Goal: Task Accomplishment & Management: Complete application form

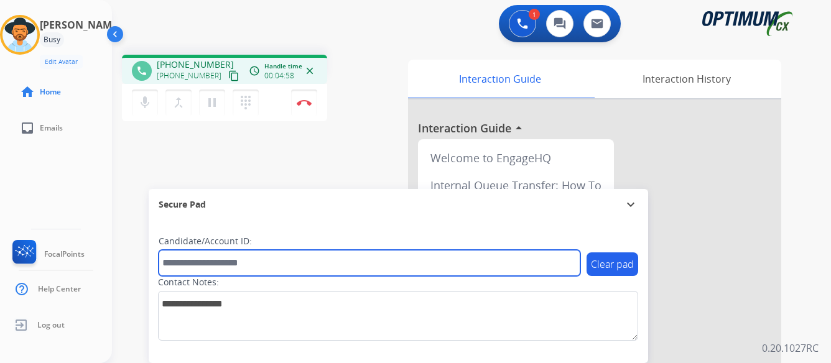
paste input "*******"
type input "*******"
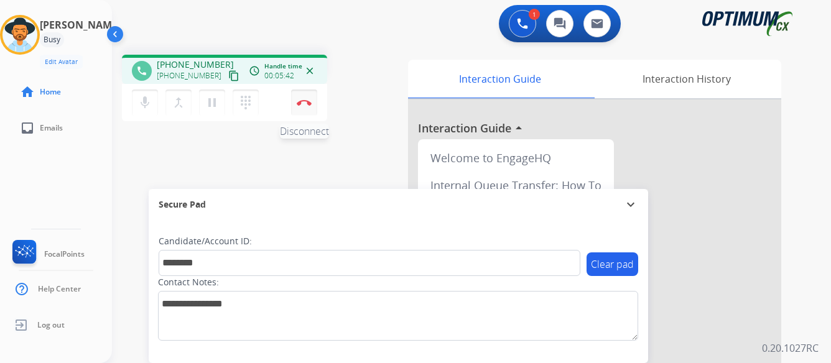
click at [304, 102] on img at bounding box center [304, 103] width 15 height 6
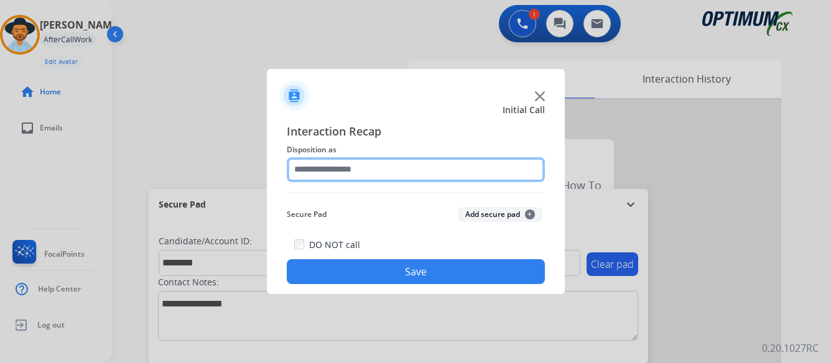
click at [423, 161] on input "text" at bounding box center [416, 169] width 258 height 25
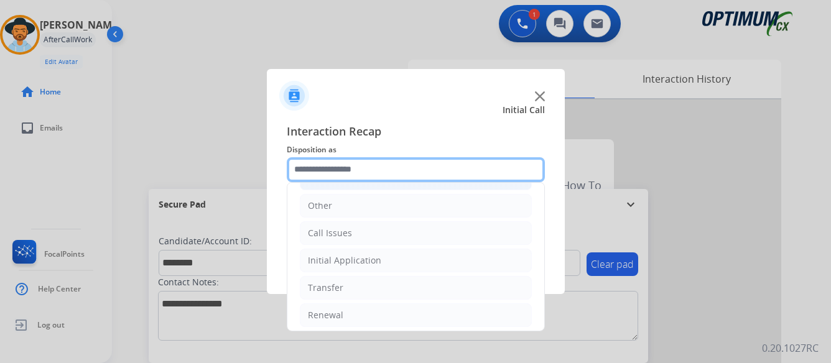
scroll to position [85, 0]
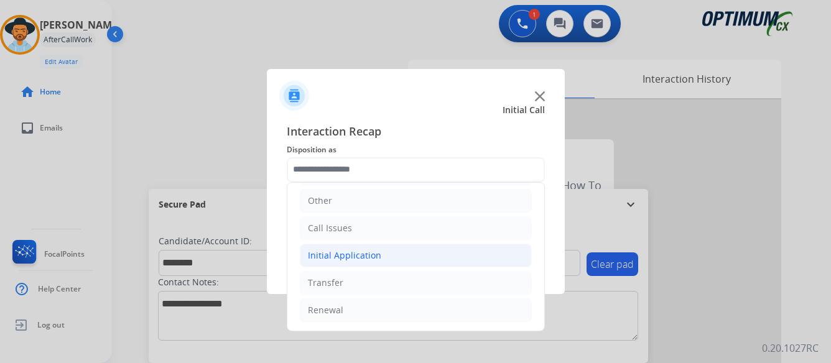
click at [320, 256] on div "Initial Application" at bounding box center [344, 255] width 73 height 12
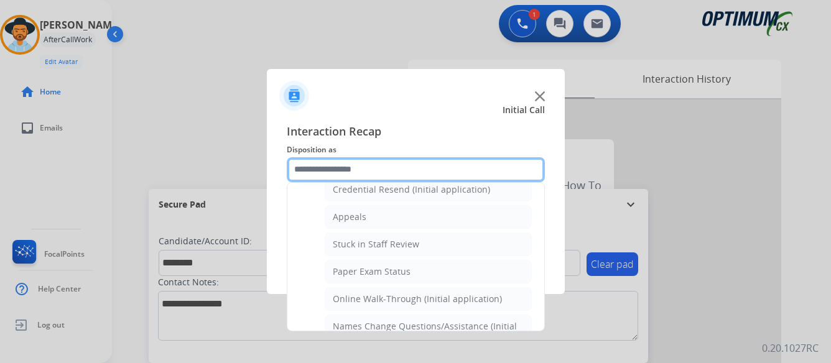
scroll to position [209, 0]
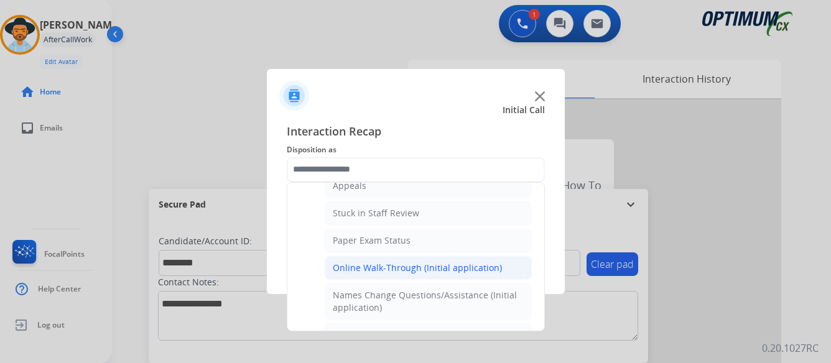
click at [393, 267] on div "Online Walk-Through (Initial application)" at bounding box center [417, 268] width 169 height 12
type input "**********"
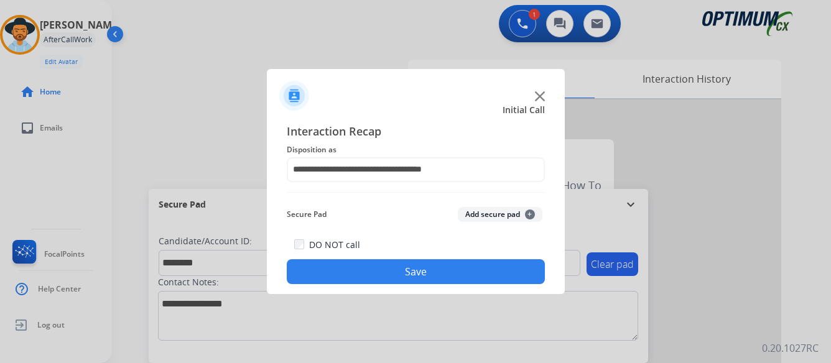
click at [401, 269] on button "Save" at bounding box center [416, 271] width 258 height 25
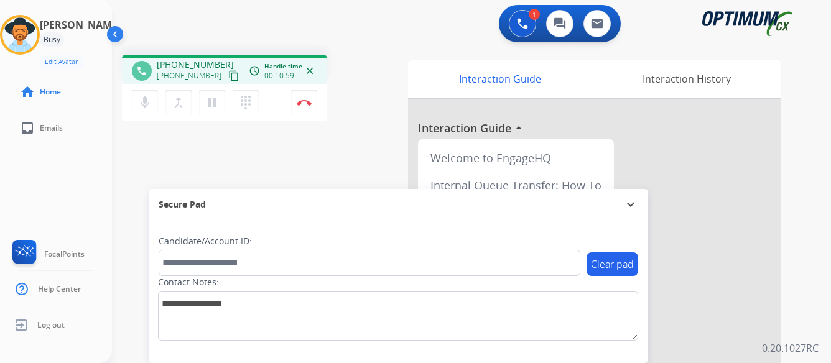
drag, startPoint x: 281, startPoint y: 232, endPoint x: 175, endPoint y: 236, distance: 105.8
drag, startPoint x: 175, startPoint y: 236, endPoint x: 714, endPoint y: 221, distance: 538.4
click at [714, 221] on div at bounding box center [594, 332] width 373 height 464
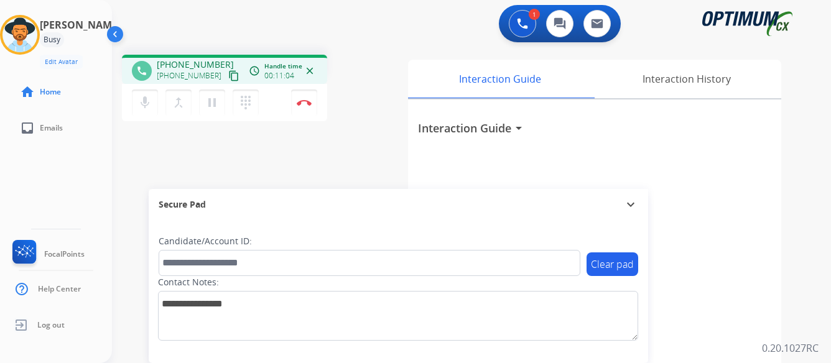
click at [271, 235] on div "Clear pad Candidate/Account ID: Contact Notes:" at bounding box center [399, 291] width 500 height 143
drag, startPoint x: 193, startPoint y: 241, endPoint x: 429, endPoint y: 290, distance: 240.1
click at [429, 290] on div "Contact Notes:" at bounding box center [398, 308] width 480 height 65
click at [297, 101] on img at bounding box center [304, 103] width 15 height 6
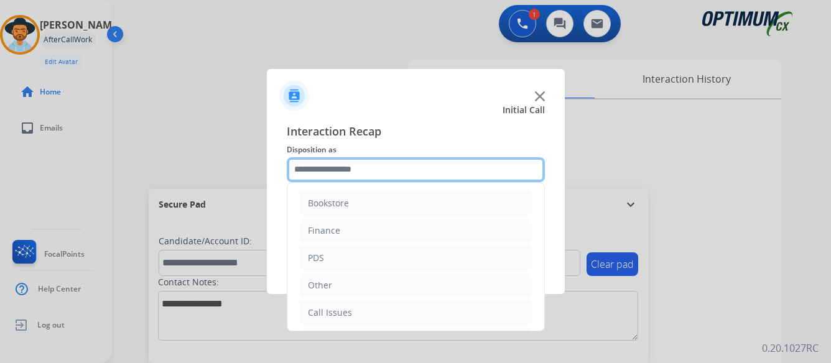
click at [399, 167] on input "text" at bounding box center [416, 169] width 258 height 25
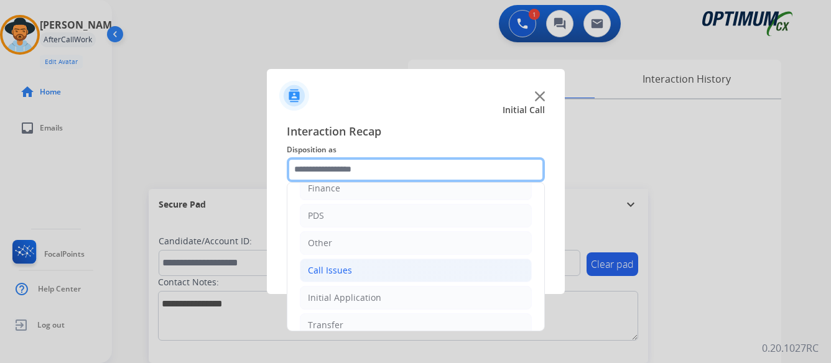
scroll to position [62, 0]
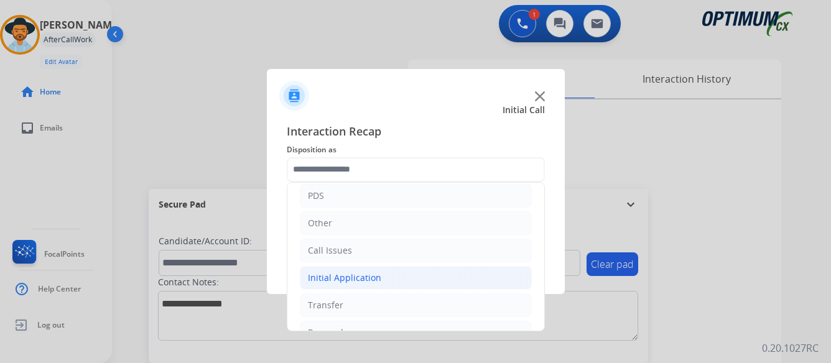
click at [353, 277] on div "Initial Application" at bounding box center [344, 278] width 73 height 12
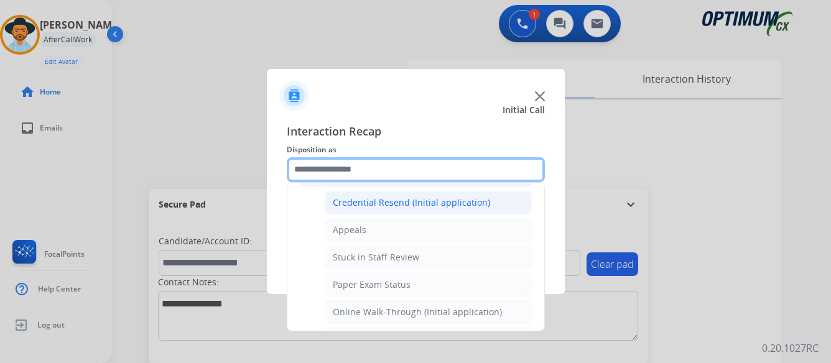
scroll to position [187, 0]
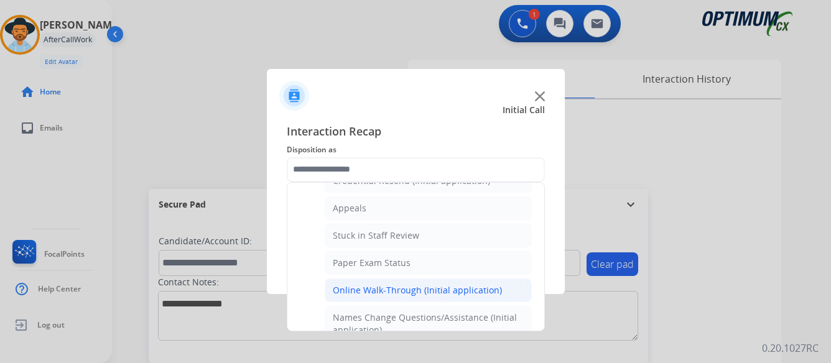
click at [404, 289] on div "Online Walk-Through (Initial application)" at bounding box center [417, 290] width 169 height 12
type input "**********"
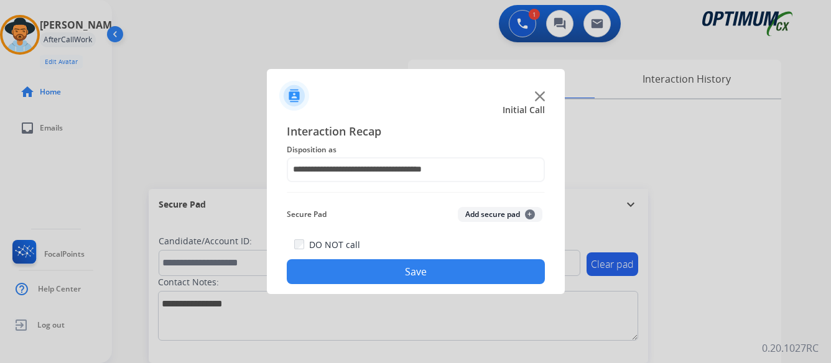
click at [410, 266] on button "Save" at bounding box center [416, 271] width 258 height 25
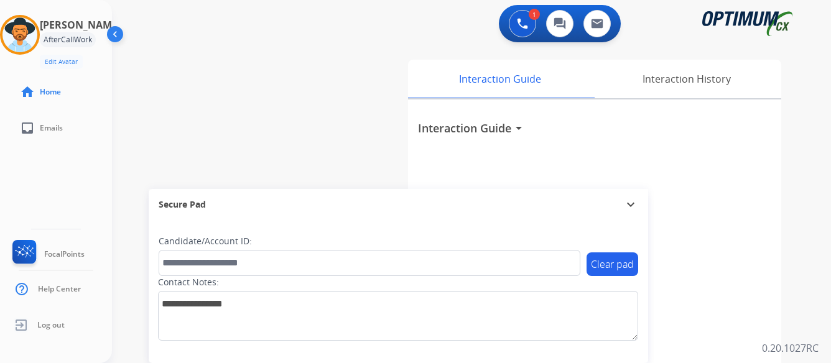
drag, startPoint x: 253, startPoint y: 233, endPoint x: 254, endPoint y: 239, distance: 6.3
click at [254, 233] on div "Clear pad Candidate/Account ID: Contact Notes:" at bounding box center [399, 291] width 500 height 143
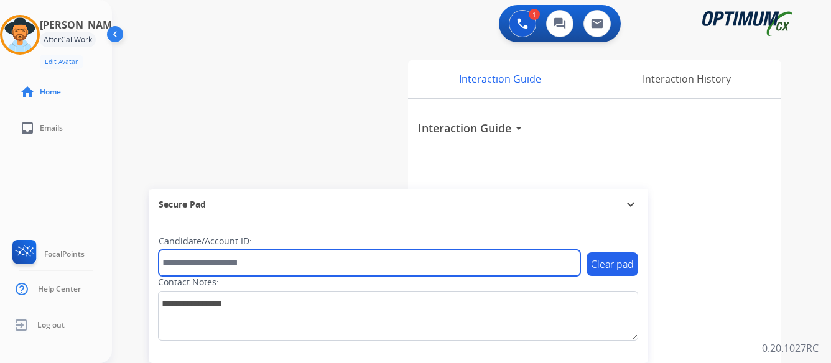
click at [255, 261] on input "text" at bounding box center [370, 263] width 422 height 26
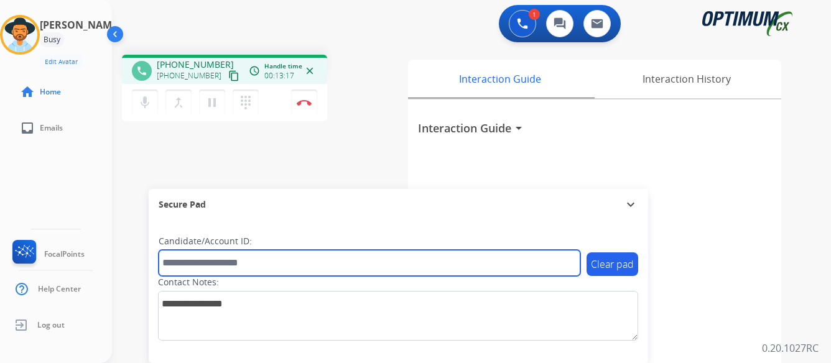
paste input "*******"
type input "*******"
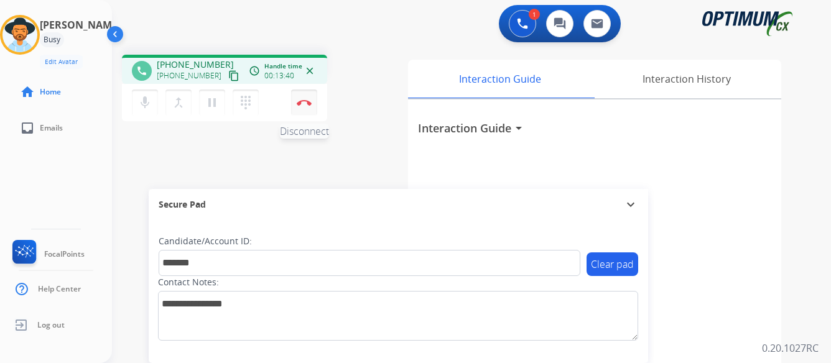
click at [302, 99] on button "Disconnect" at bounding box center [304, 103] width 26 height 26
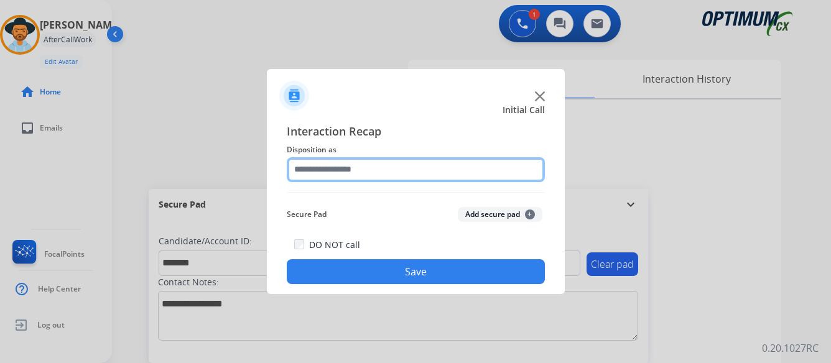
click at [422, 166] on input "text" at bounding box center [416, 169] width 258 height 25
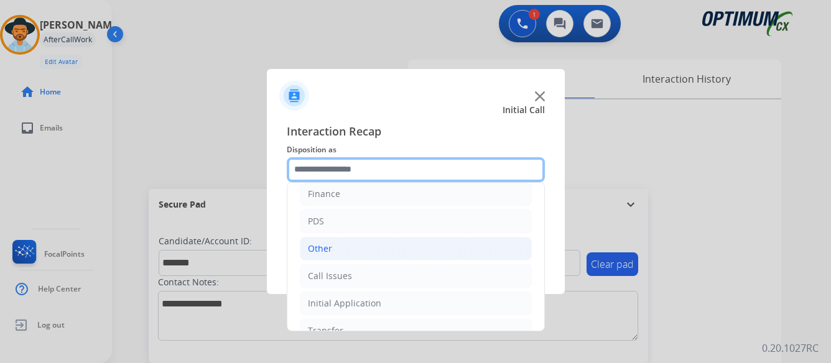
scroll to position [85, 0]
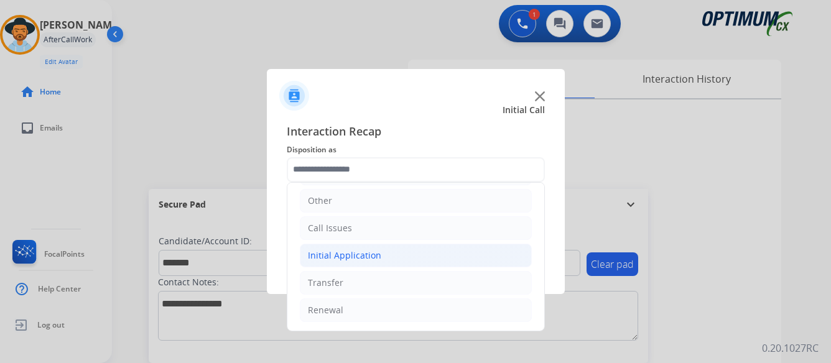
click at [359, 254] on div "Initial Application" at bounding box center [344, 255] width 73 height 12
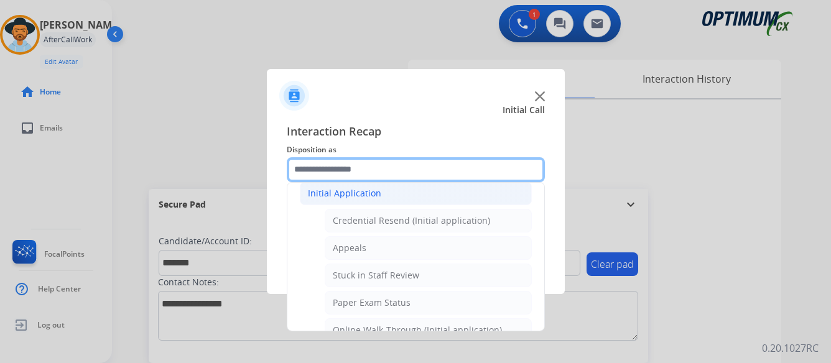
scroll to position [209, 0]
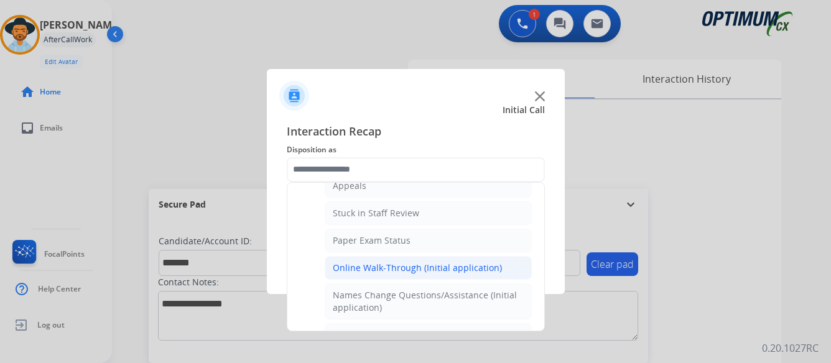
click at [370, 266] on div "Online Walk-Through (Initial application)" at bounding box center [417, 268] width 169 height 12
type input "**********"
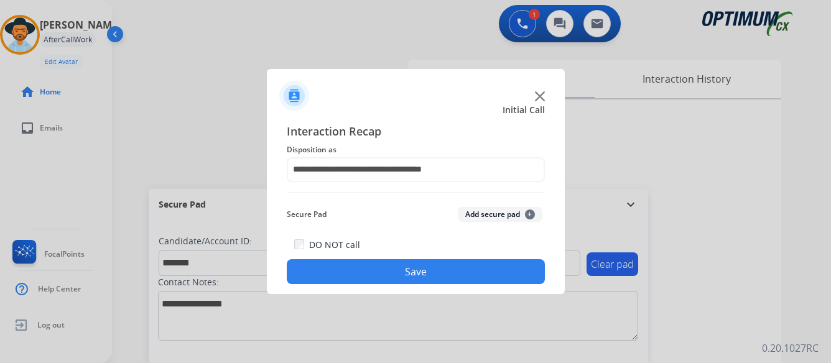
click at [404, 268] on button "Save" at bounding box center [416, 271] width 258 height 25
